Goal: Communication & Community: Participate in discussion

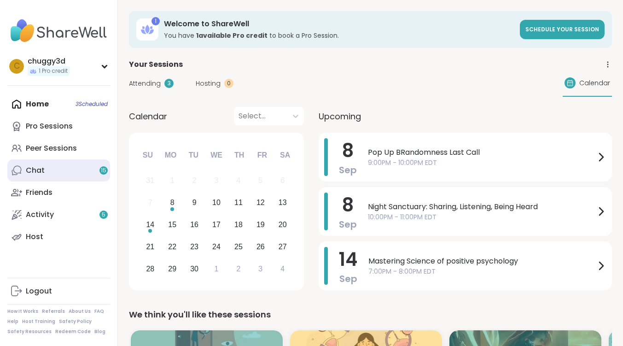
click at [29, 163] on link "Chat 15" at bounding box center [58, 170] width 103 height 22
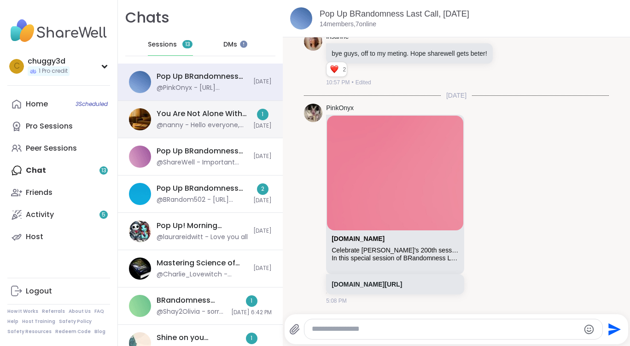
click at [193, 117] on div "You Are Not Alone With This, Sep 07" at bounding box center [202, 114] width 91 height 10
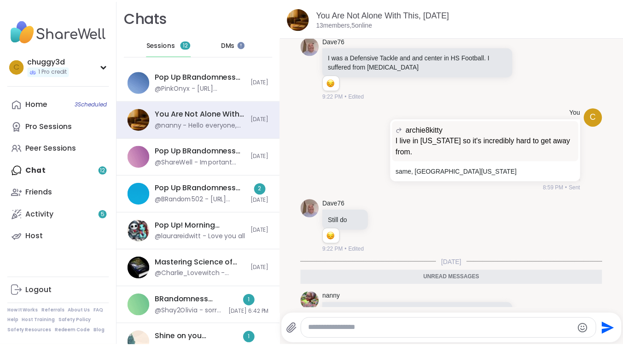
scroll to position [2897, 0]
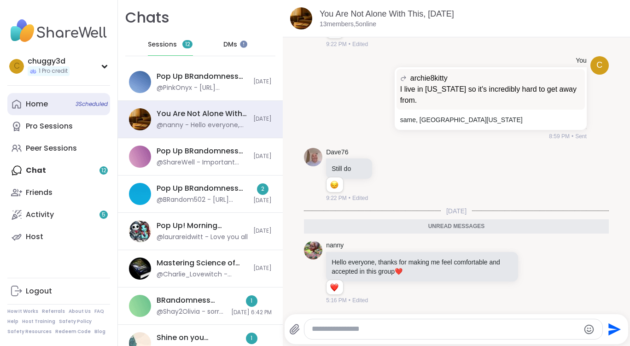
click at [40, 105] on div "Home 3 Scheduled" at bounding box center [37, 104] width 22 height 10
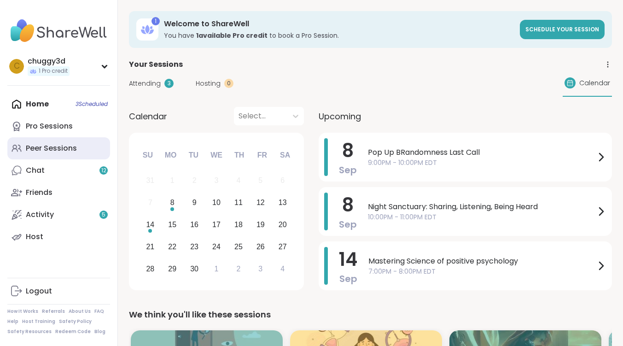
click at [64, 150] on div "Peer Sessions" at bounding box center [51, 148] width 51 height 10
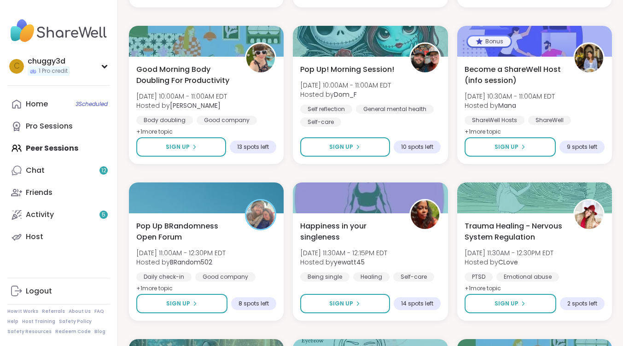
scroll to position [1428, 0]
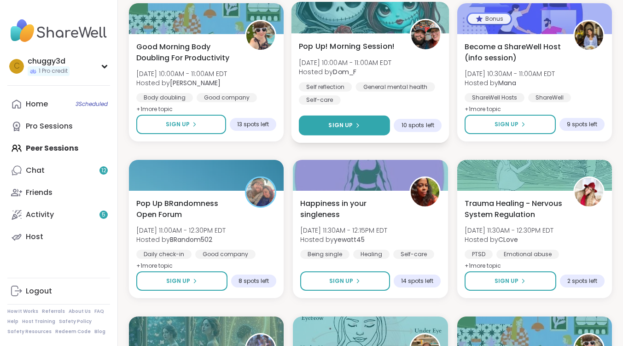
click at [331, 122] on span "Sign Up" at bounding box center [341, 125] width 24 height 8
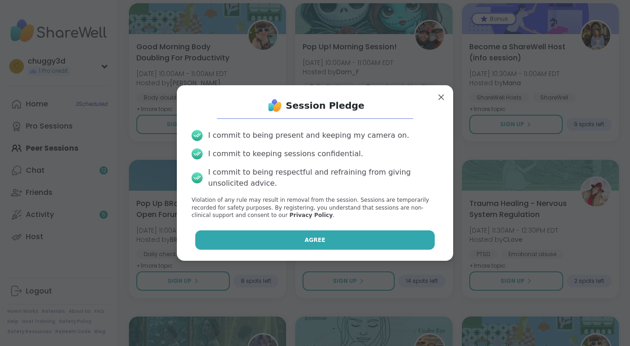
click at [350, 231] on button "Agree" at bounding box center [315, 239] width 240 height 19
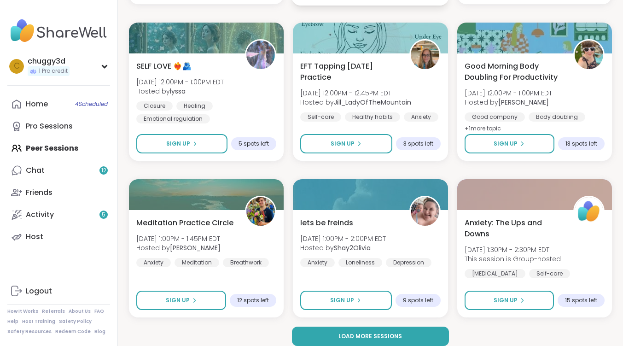
scroll to position [1731, 0]
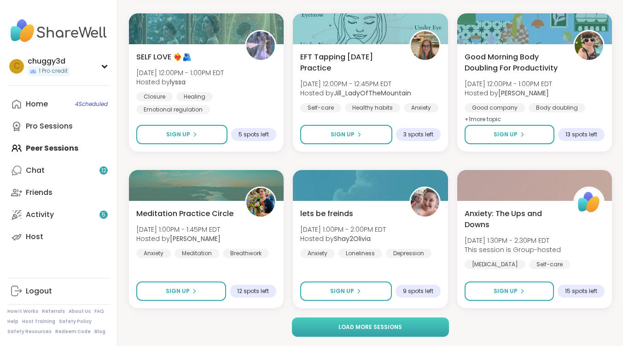
click at [367, 328] on span "Load more sessions" at bounding box center [371, 327] width 64 height 8
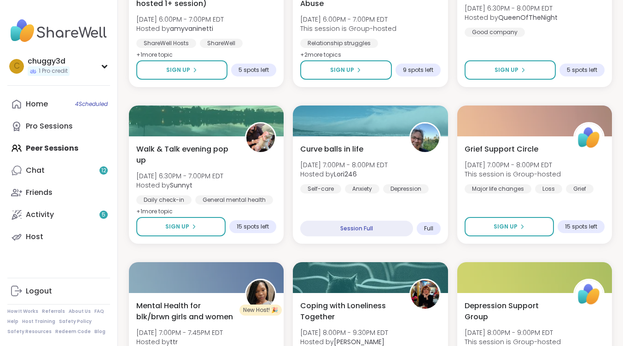
scroll to position [2468, 0]
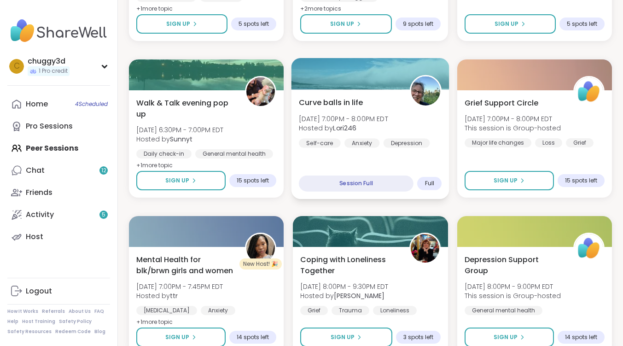
click at [330, 102] on span "Curve balls in life" at bounding box center [331, 102] width 64 height 11
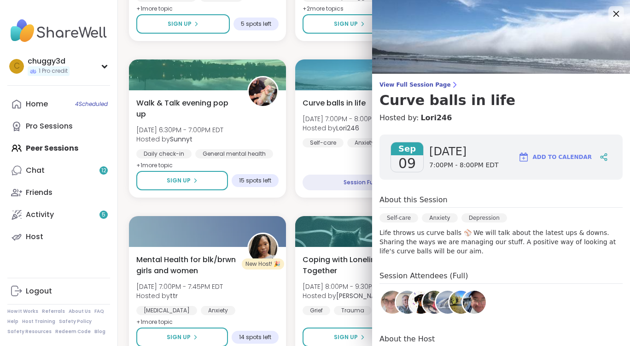
click at [610, 18] on icon at bounding box center [616, 14] width 12 height 12
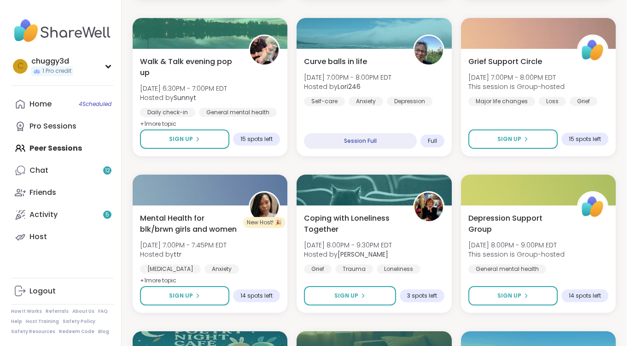
scroll to position [2560, 0]
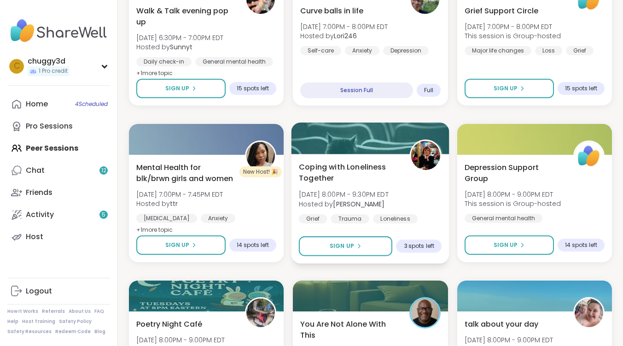
click at [339, 167] on span "Coping with Loneliness Together" at bounding box center [349, 172] width 101 height 23
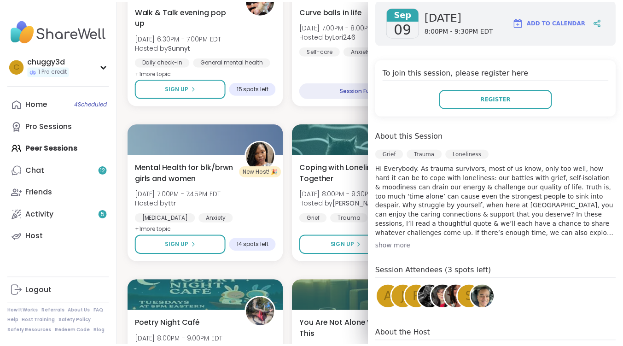
scroll to position [138, 0]
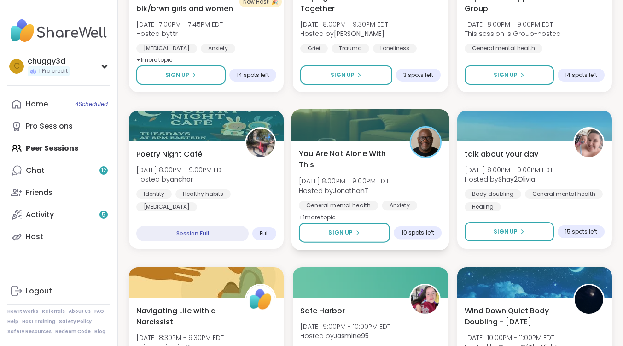
scroll to position [2744, 0]
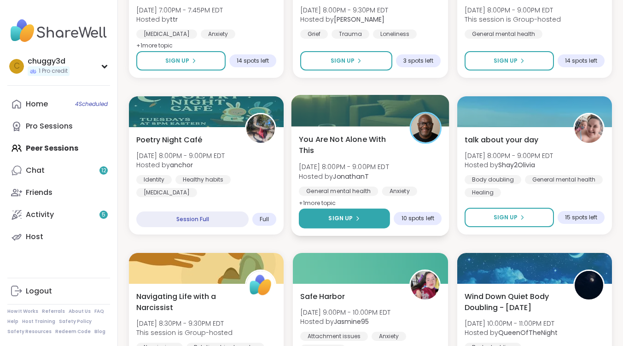
click at [361, 217] on button "Sign Up" at bounding box center [344, 219] width 91 height 20
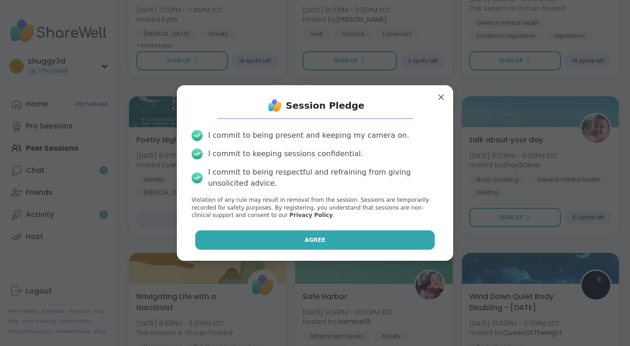
click at [344, 233] on button "Agree" at bounding box center [315, 239] width 240 height 19
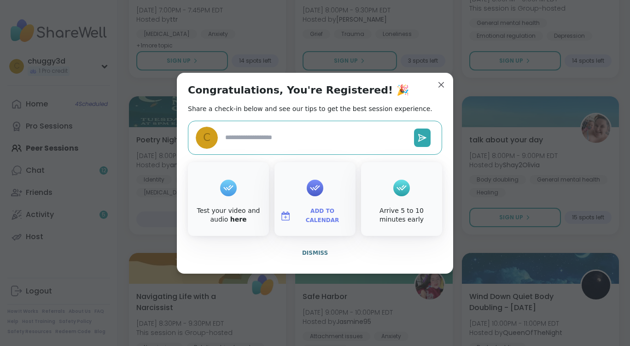
type textarea "*"
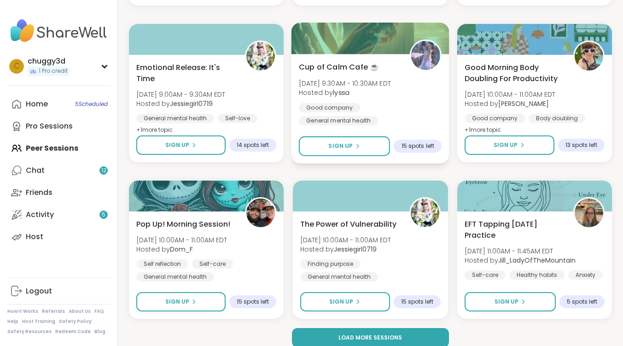
scroll to position [3610, 0]
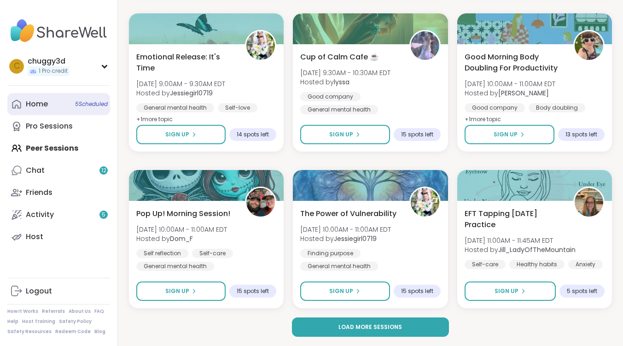
click at [45, 108] on div "Home 5 Scheduled" at bounding box center [37, 104] width 22 height 10
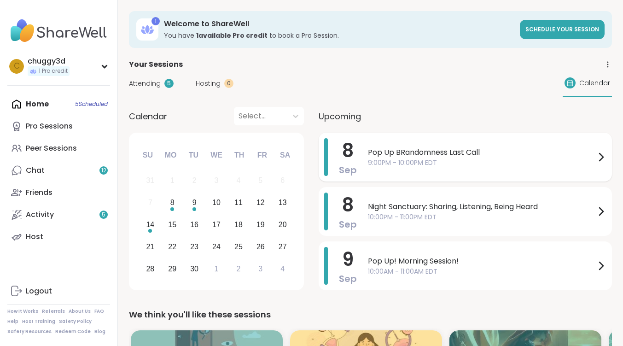
click at [448, 145] on div "Pop Up BRandomness Last Call 9:00PM - 10:00PM EDT" at bounding box center [487, 157] width 239 height 38
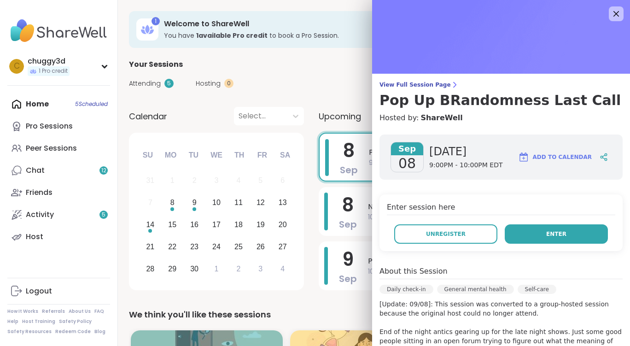
click at [539, 228] on button "Enter" at bounding box center [556, 233] width 103 height 19
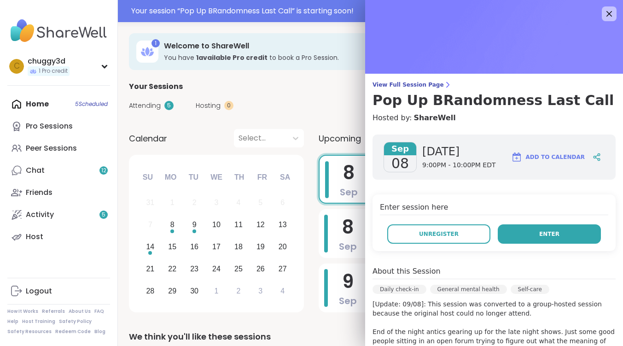
click at [525, 238] on button "Enter" at bounding box center [549, 233] width 103 height 19
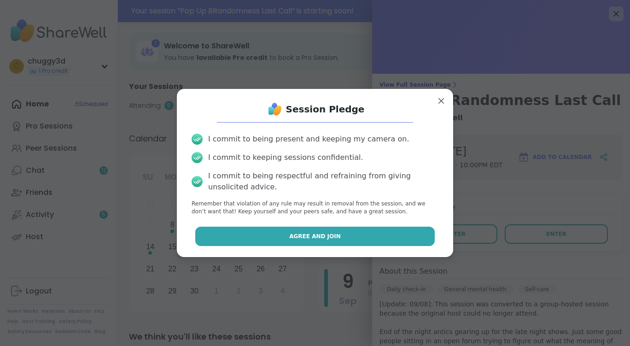
click at [345, 237] on button "Agree and Join" at bounding box center [315, 236] width 240 height 19
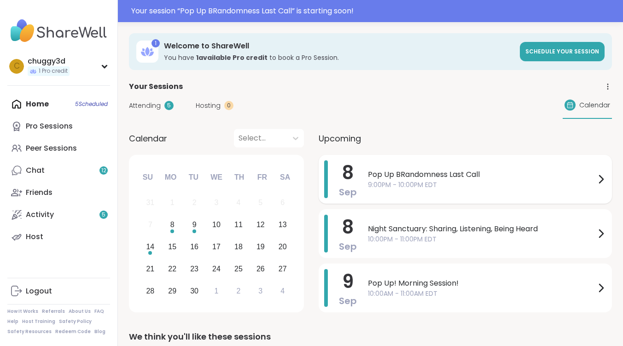
click at [432, 170] on span "Pop Up BRandomness Last Call" at bounding box center [482, 174] width 228 height 11
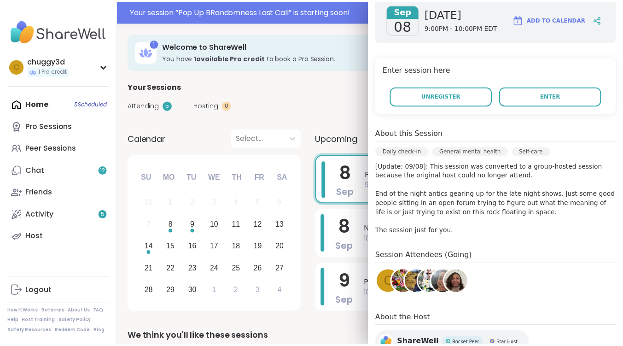
scroll to position [138, 0]
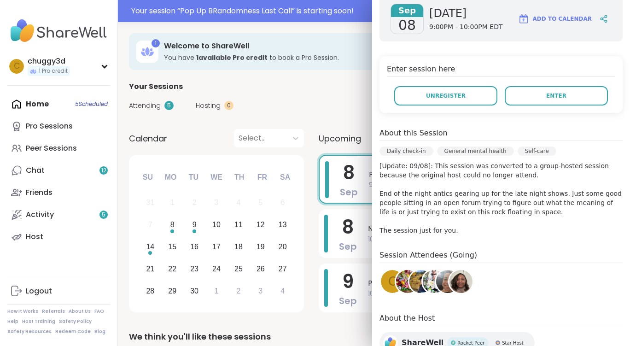
click at [399, 282] on img at bounding box center [407, 281] width 23 height 23
click at [414, 284] on img at bounding box center [420, 281] width 23 height 23
click at [436, 97] on span "Unregister" at bounding box center [446, 96] width 40 height 8
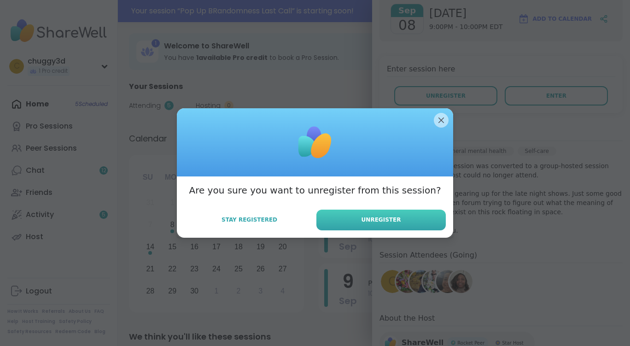
click at [385, 224] on span "Unregister" at bounding box center [382, 220] width 40 height 8
